Goal: Task Accomplishment & Management: Complete application form

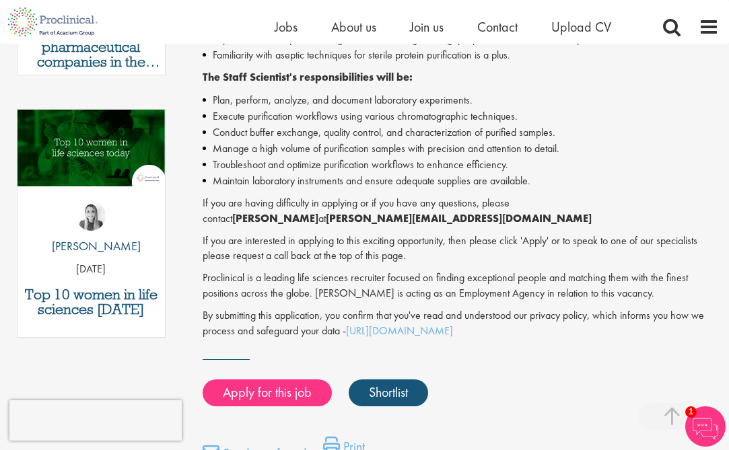
scroll to position [621, 0]
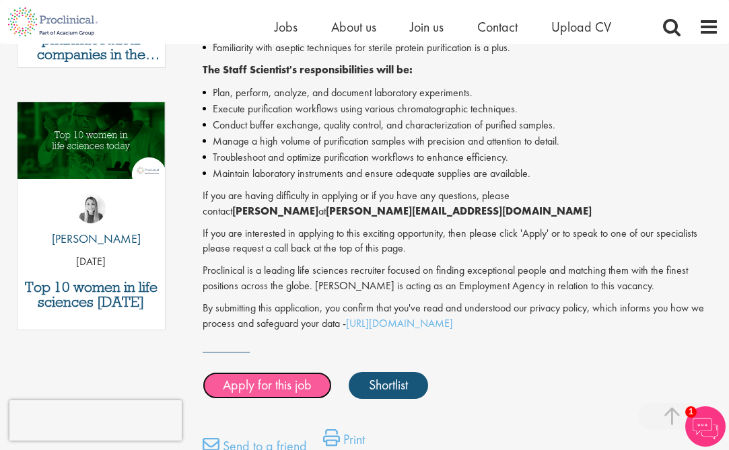
click at [254, 372] on link "Apply for this job" at bounding box center [267, 385] width 129 height 27
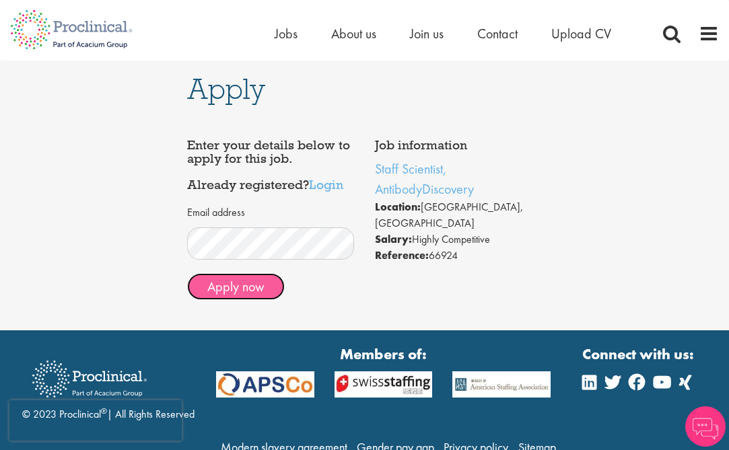
click at [260, 283] on button "Apply now" at bounding box center [236, 286] width 98 height 27
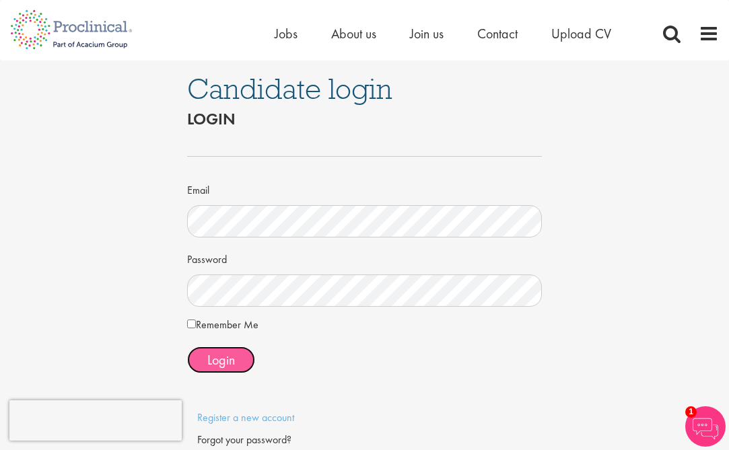
click at [199, 361] on button "Login" at bounding box center [221, 360] width 68 height 27
click at [219, 359] on span "Login" at bounding box center [221, 359] width 28 height 17
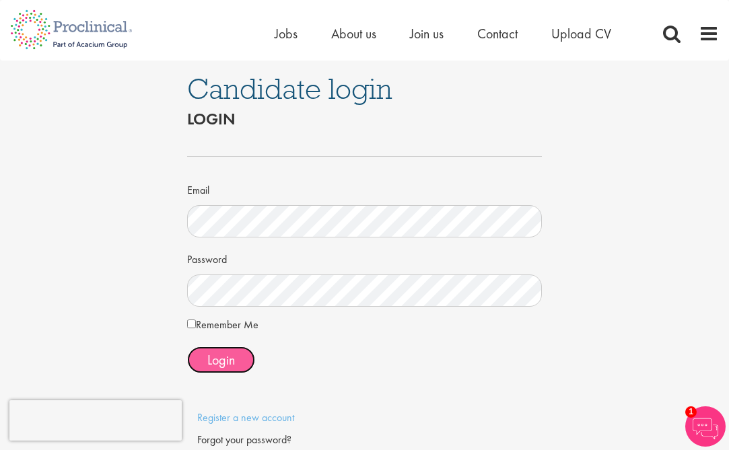
click at [219, 359] on span "Login" at bounding box center [221, 359] width 28 height 17
click at [217, 363] on span "Login" at bounding box center [221, 359] width 28 height 17
click at [695, 412] on span "1" at bounding box center [690, 412] width 11 height 11
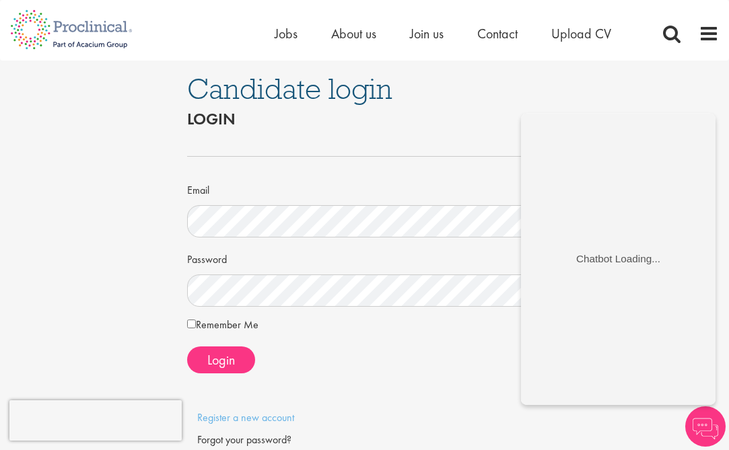
click at [460, 341] on form "Email Password Remember Me Login" at bounding box center [364, 254] width 335 height 239
click at [220, 363] on span "Login" at bounding box center [221, 359] width 28 height 17
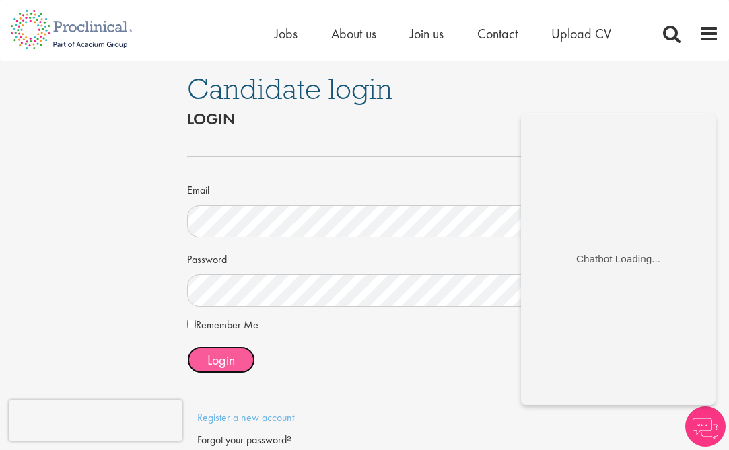
click at [220, 363] on span "Login" at bounding box center [221, 359] width 28 height 17
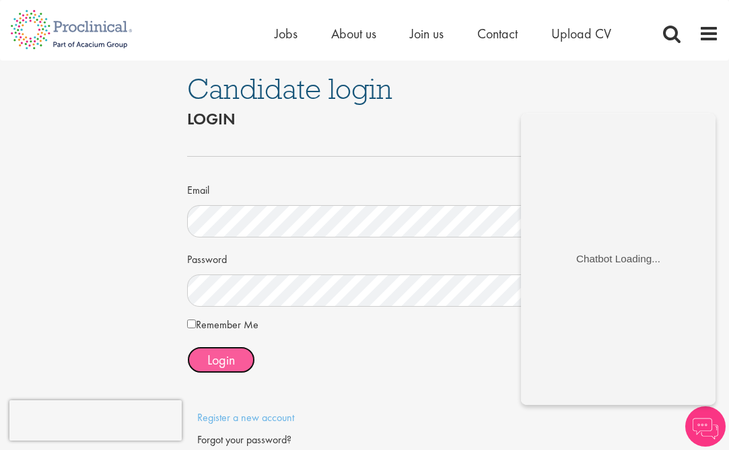
click at [220, 363] on span "Login" at bounding box center [221, 359] width 28 height 17
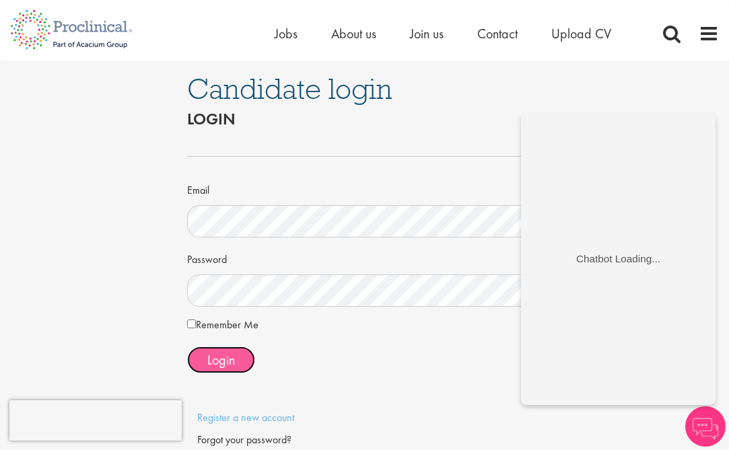
click at [220, 363] on span "Login" at bounding box center [221, 359] width 28 height 17
click at [695, 419] on img at bounding box center [705, 427] width 40 height 40
click at [222, 362] on span "Login" at bounding box center [221, 359] width 28 height 17
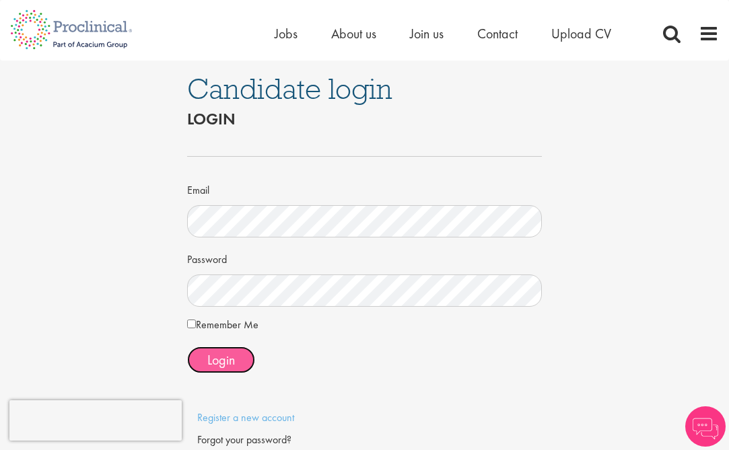
click at [222, 362] on span "Login" at bounding box center [221, 359] width 28 height 17
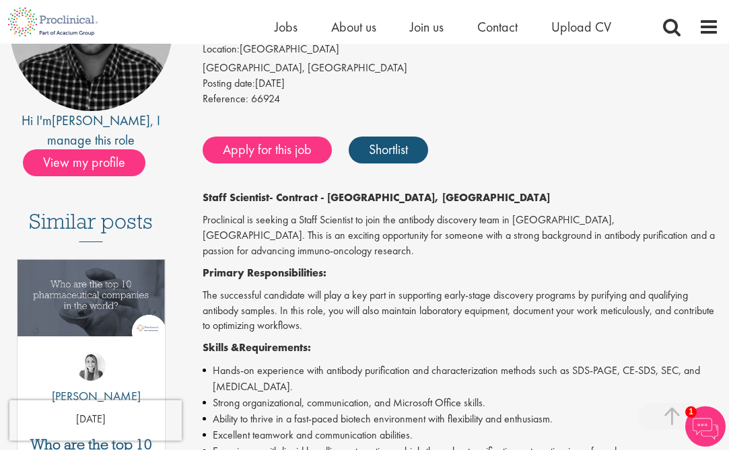
scroll to position [200, 0]
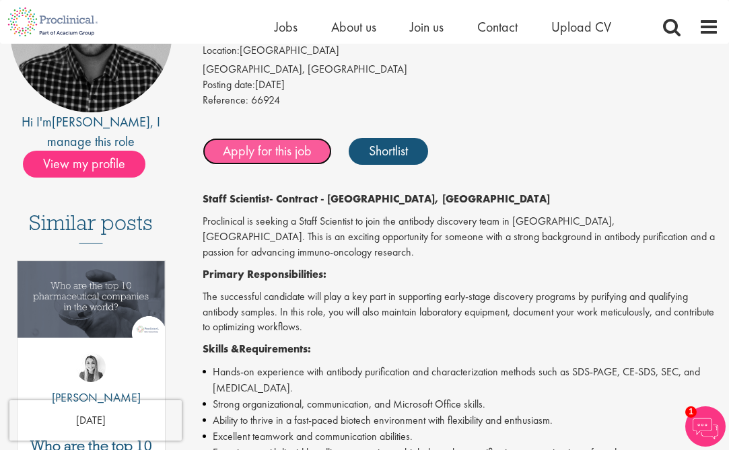
click at [246, 157] on link "Apply for this job" at bounding box center [267, 151] width 129 height 27
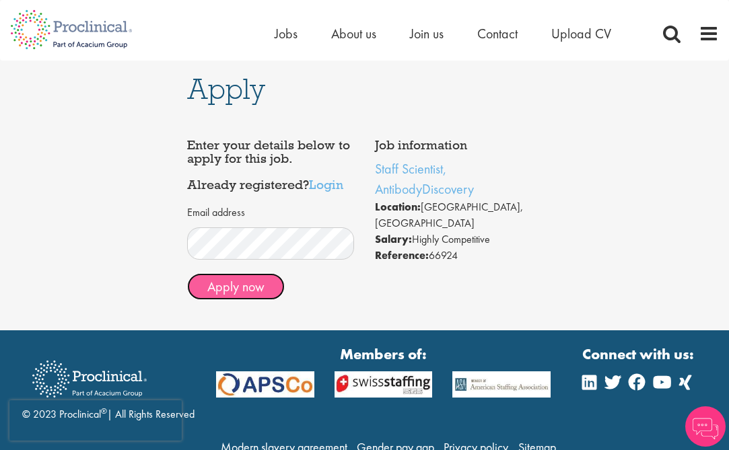
click at [248, 283] on button "Apply now" at bounding box center [236, 286] width 98 height 27
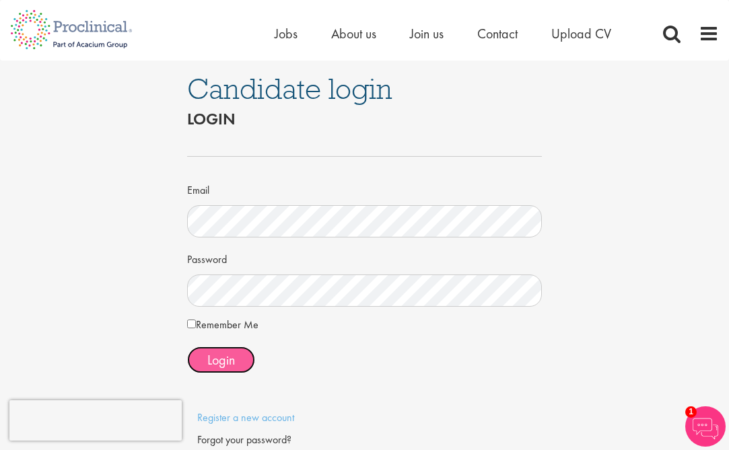
click at [213, 363] on span "Login" at bounding box center [221, 359] width 28 height 17
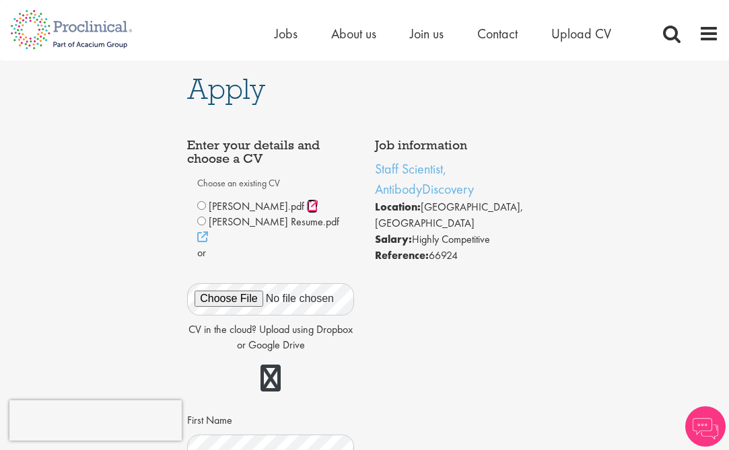
click at [307, 207] on icon at bounding box center [312, 206] width 11 height 11
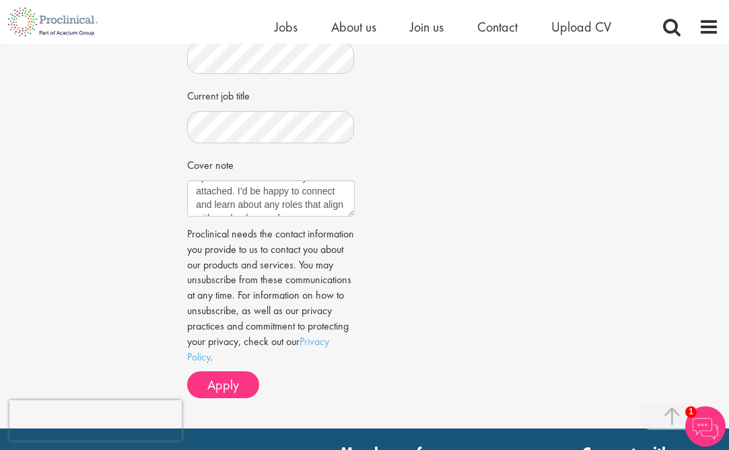
scroll to position [162, 0]
click at [227, 380] on button "Apply" at bounding box center [223, 385] width 72 height 27
